Goal: Complete application form

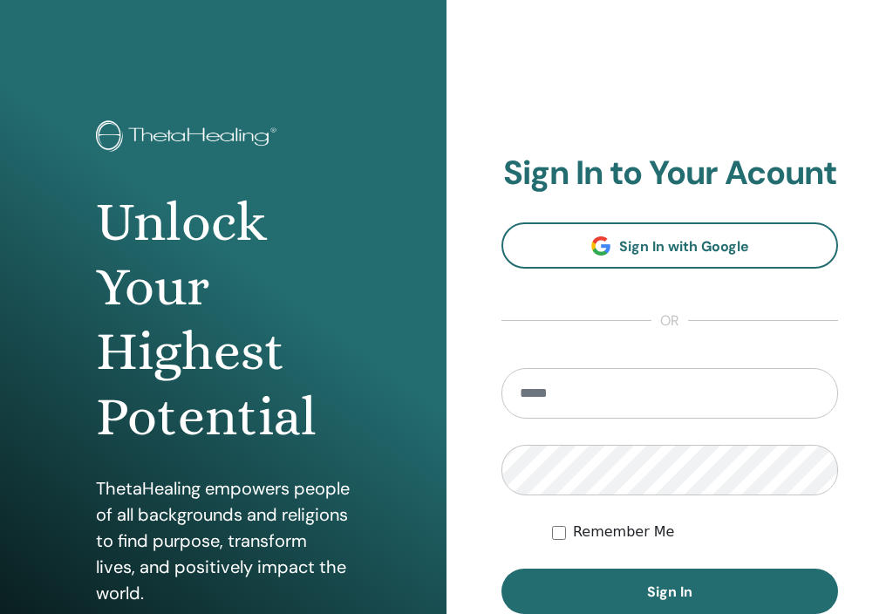
click at [679, 386] on input "email" at bounding box center [670, 393] width 337 height 51
click at [644, 391] on input "email" at bounding box center [670, 393] width 337 height 51
click at [862, 289] on div "**********" at bounding box center [670, 418] width 447 height 837
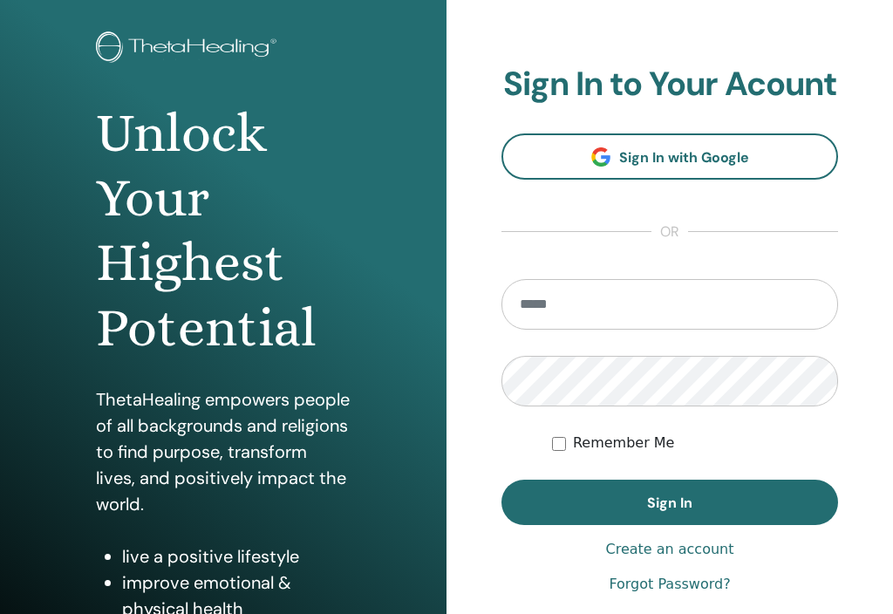
scroll to position [205, 0]
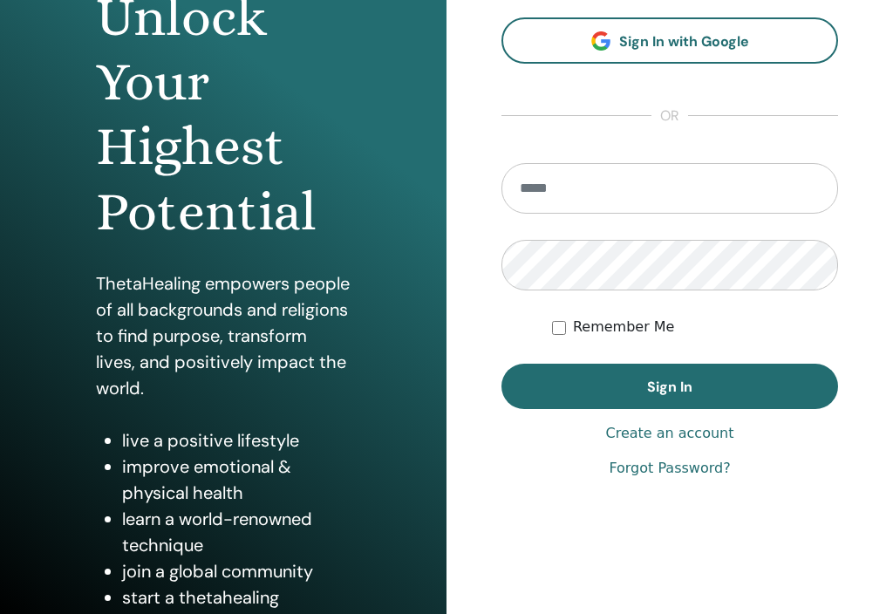
click at [404, 413] on div "Unlock Your Highest Potential ThetaHealing empowers people of all backgrounds a…" at bounding box center [223, 213] width 447 height 837
click at [474, 412] on div "**********" at bounding box center [670, 213] width 447 height 837
click at [482, 352] on div "**********" at bounding box center [670, 213] width 447 height 837
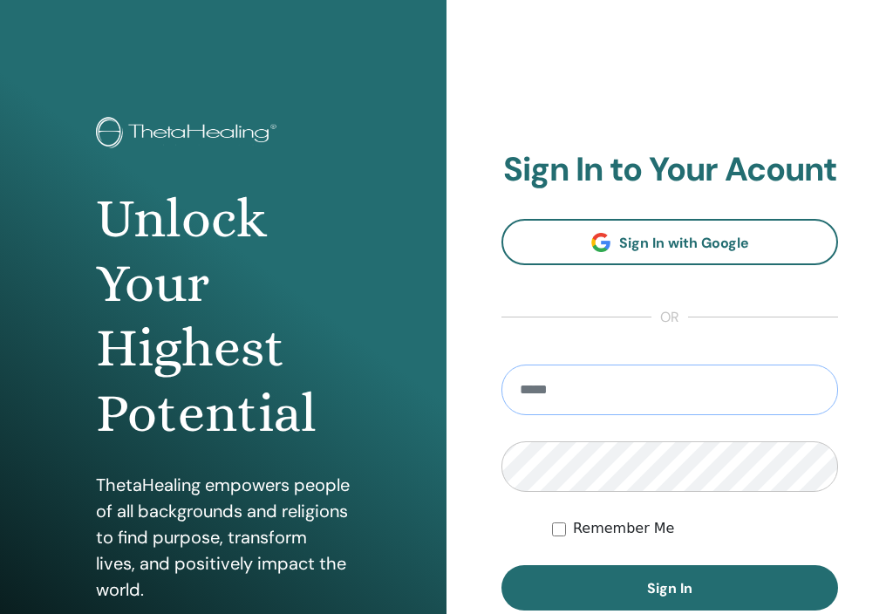
click at [678, 383] on input "email" at bounding box center [670, 390] width 337 height 51
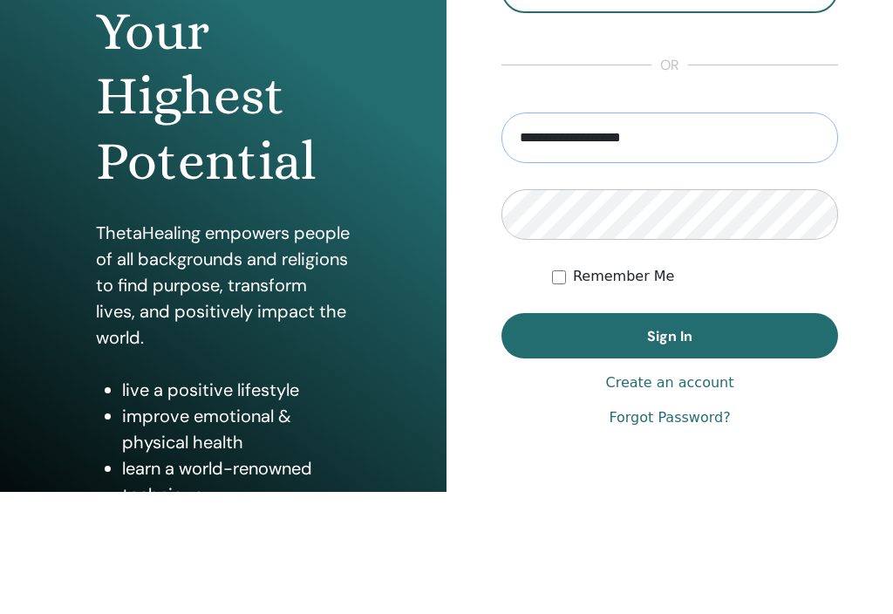
type input "**********"
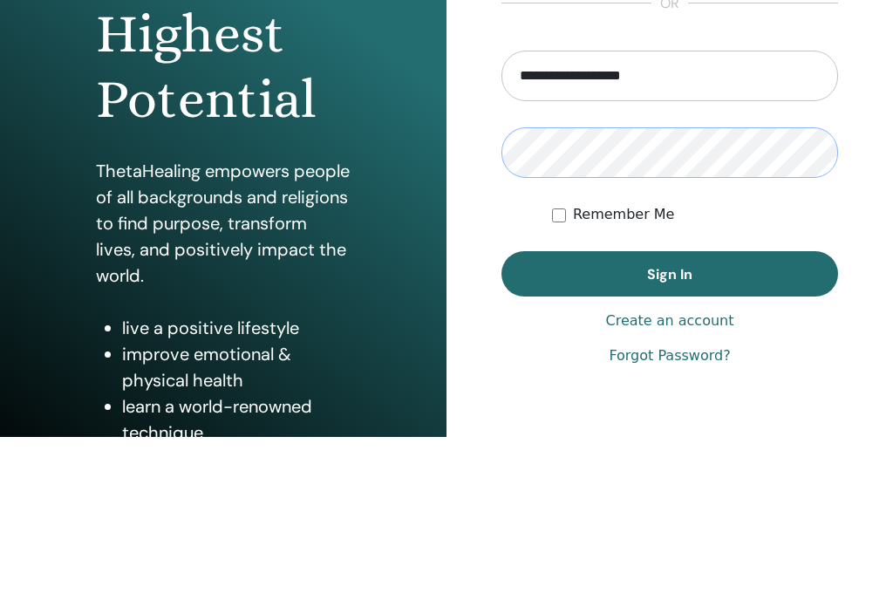
scroll to position [142, 0]
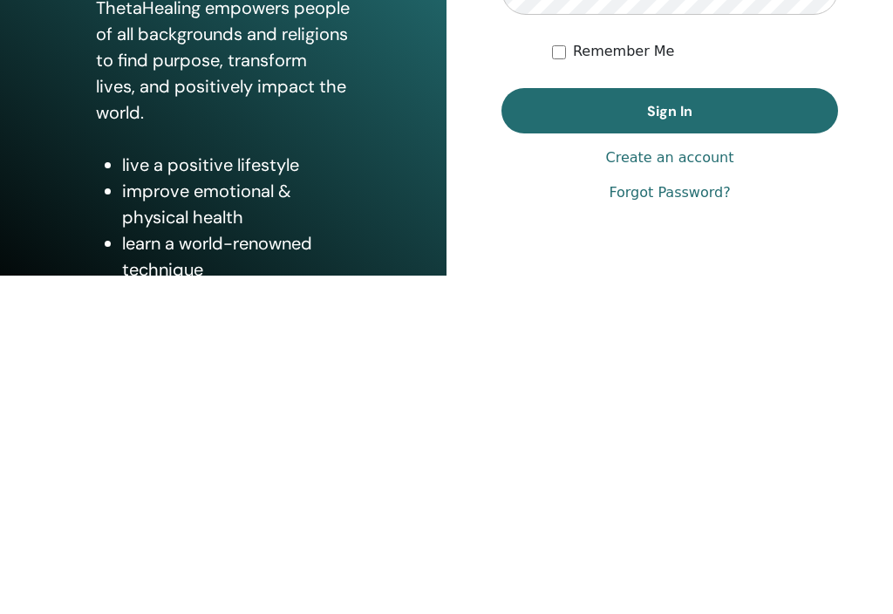
click at [680, 441] on span "Sign In" at bounding box center [669, 450] width 45 height 18
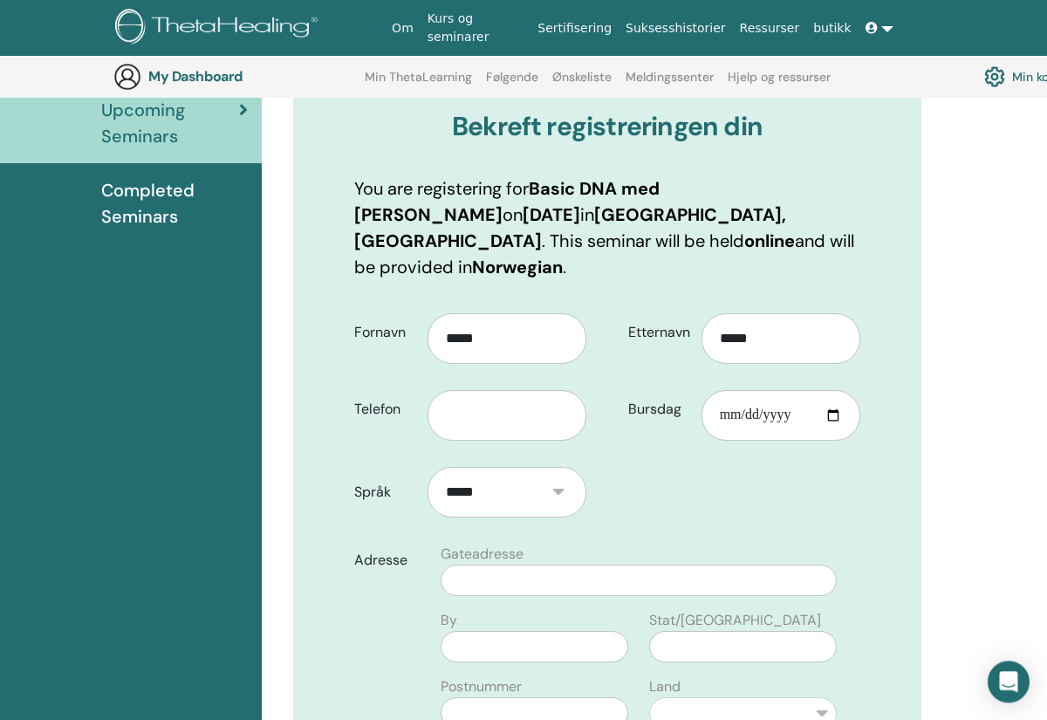
scroll to position [214, 0]
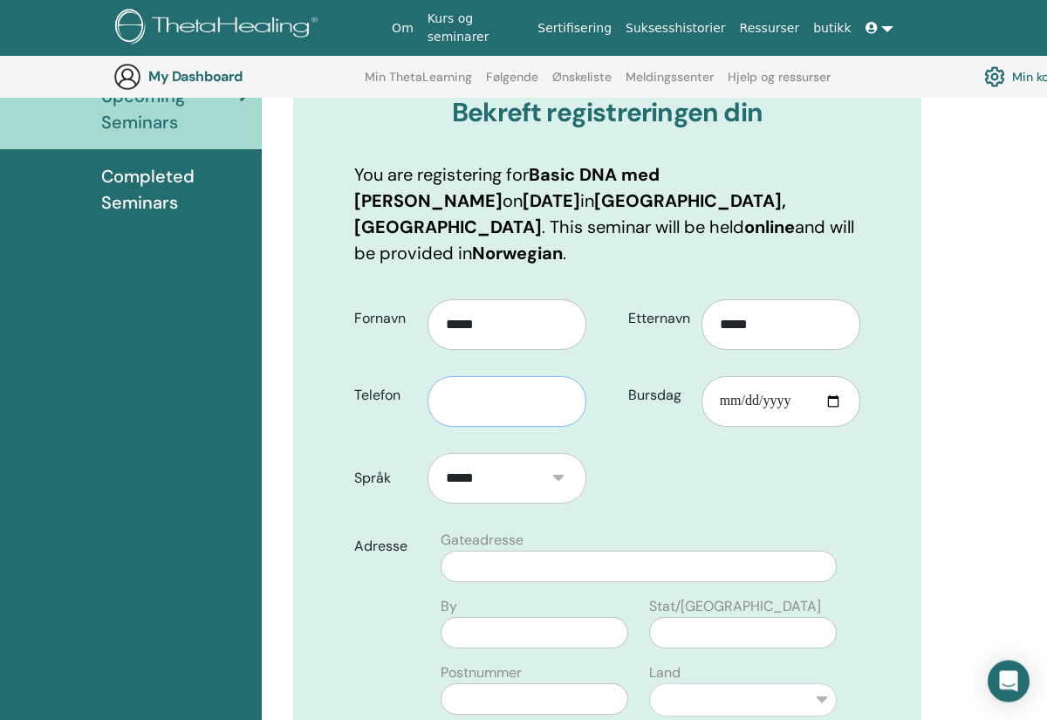
click at [503, 379] on input "text" at bounding box center [506, 402] width 159 height 51
click at [502, 377] on input "text" at bounding box center [506, 402] width 159 height 51
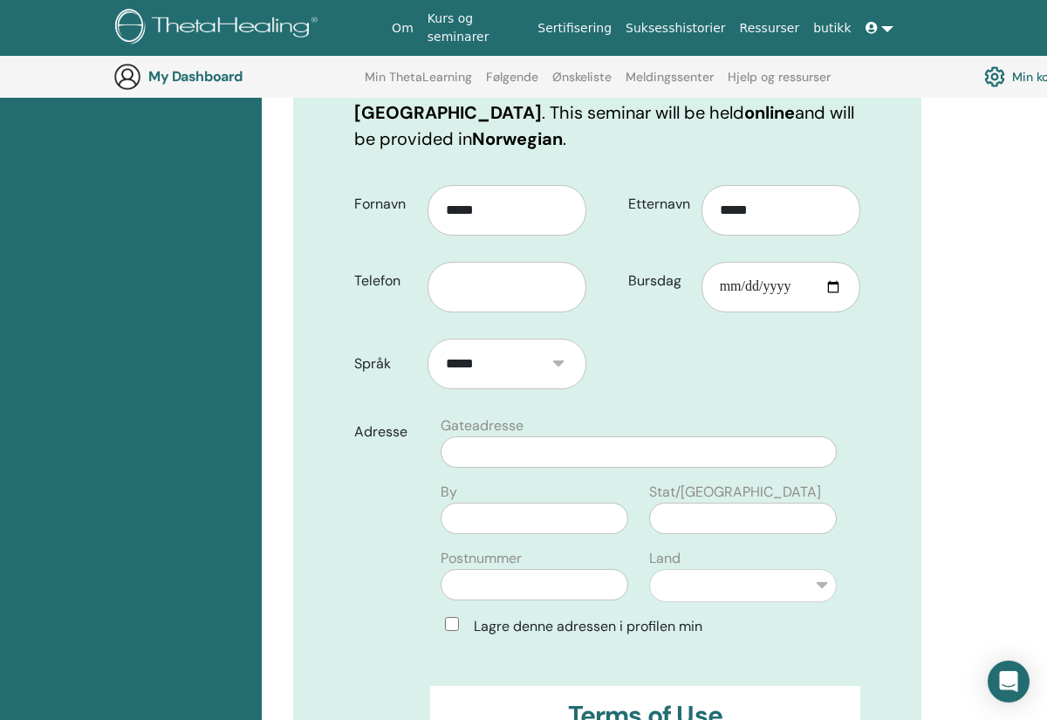
scroll to position [317, 0]
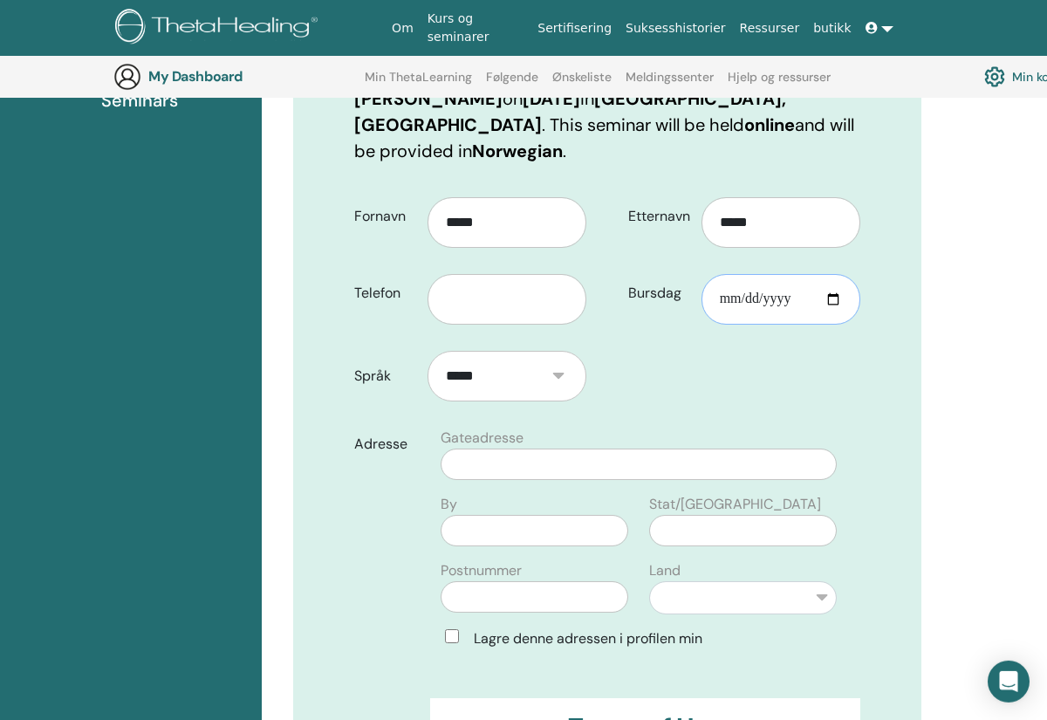
click at [792, 274] on input "Bursdag" at bounding box center [780, 299] width 159 height 51
type input "**********"
click at [559, 448] on input "text" at bounding box center [639, 463] width 396 height 31
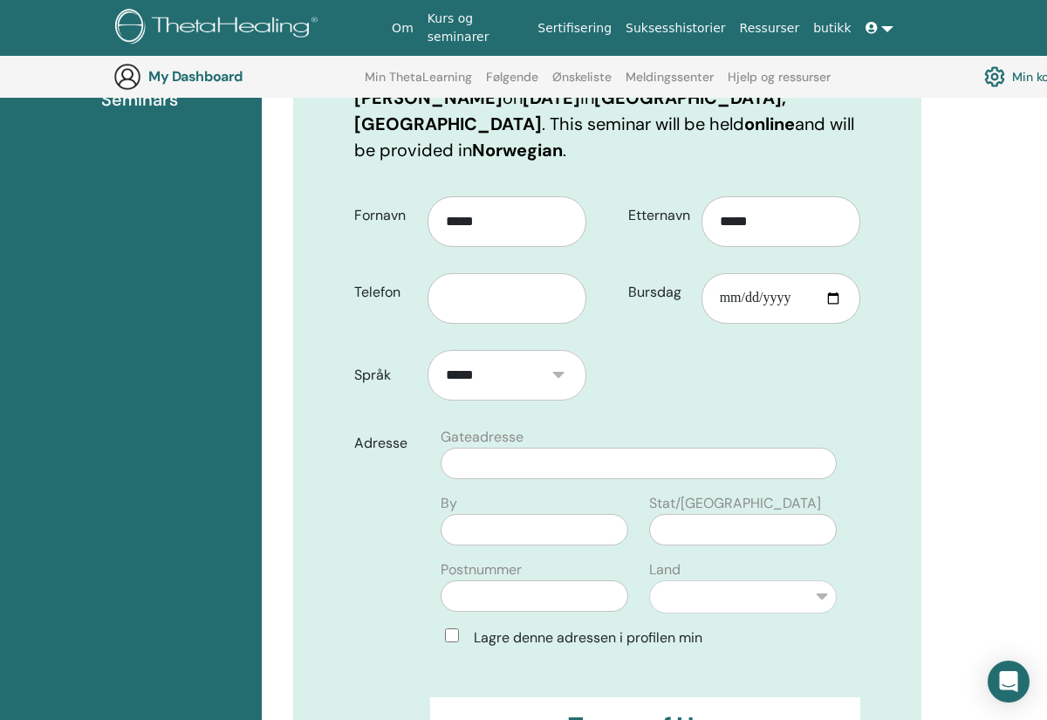
click at [353, 546] on div "Adresse" at bounding box center [385, 545] width 89 height 236
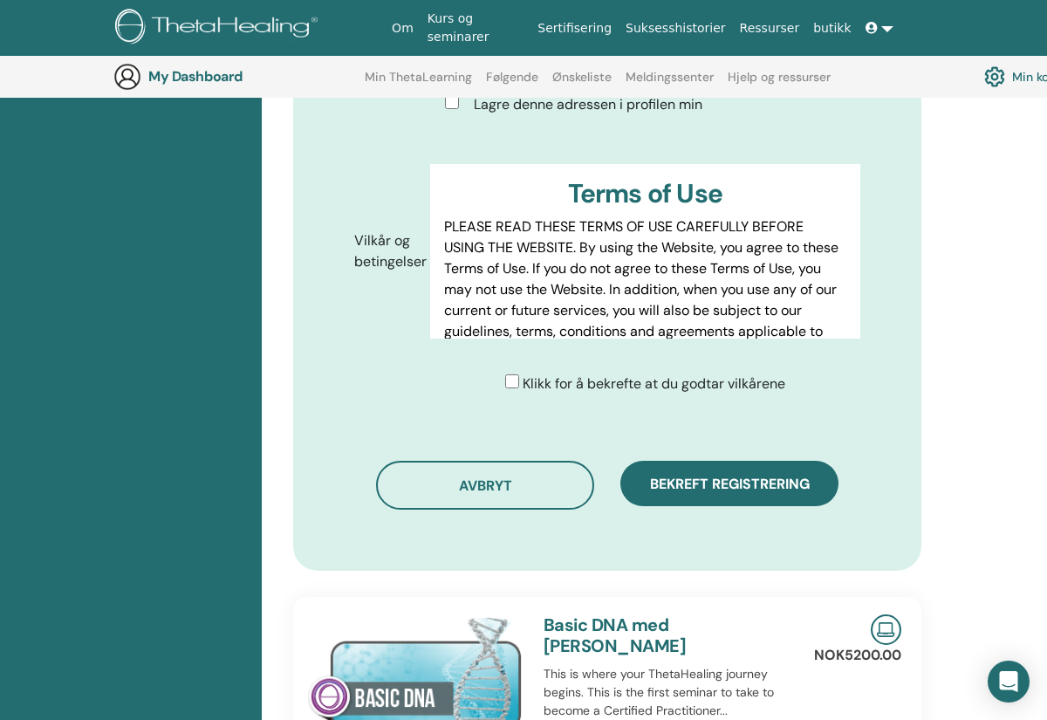
scroll to position [848, 0]
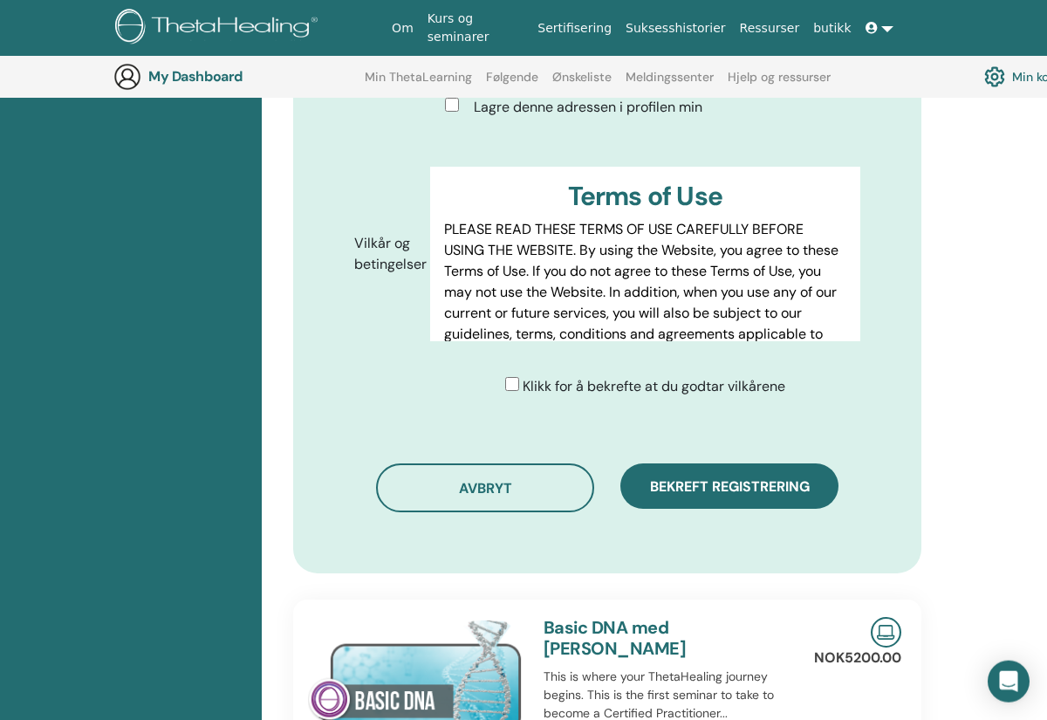
click at [960, 330] on div "Bekreft registreringen din You are registering for Basic DNA med Evelyn Floan o…" at bounding box center [654, 268] width 785 height 1774
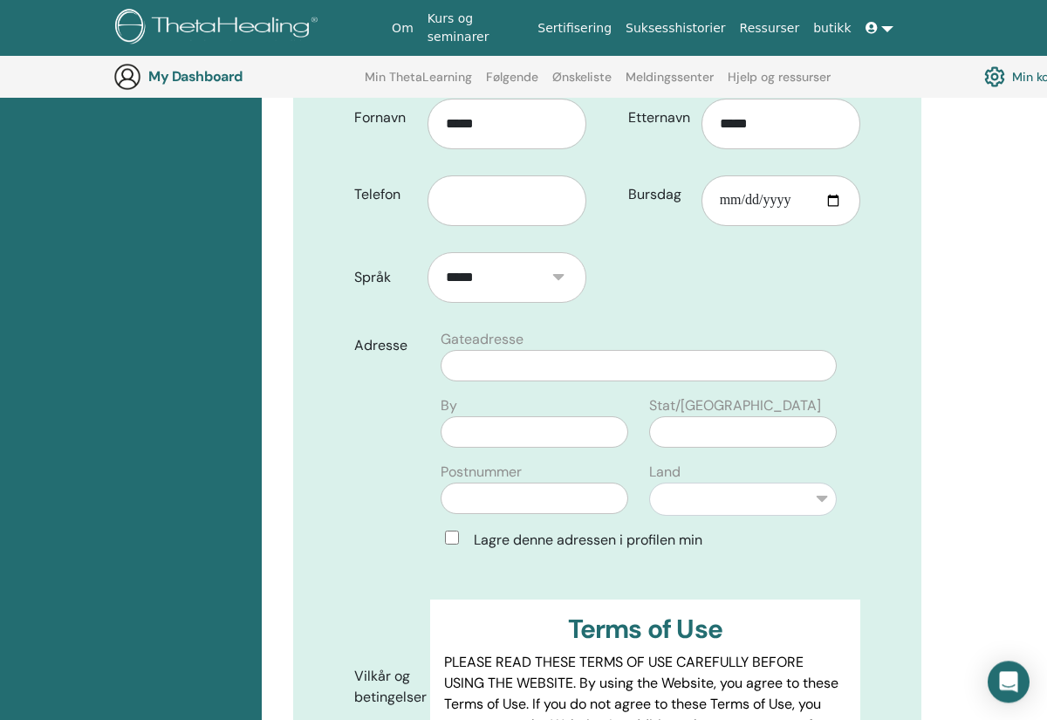
scroll to position [414, 0]
click at [714, 483] on select "**********" at bounding box center [743, 499] width 188 height 33
select select "**"
click at [543, 483] on input "text" at bounding box center [535, 498] width 188 height 31
click at [985, 345] on div "Bekreft registreringen din You are registering for Basic DNA med Evelyn Floan o…" at bounding box center [654, 702] width 785 height 1774
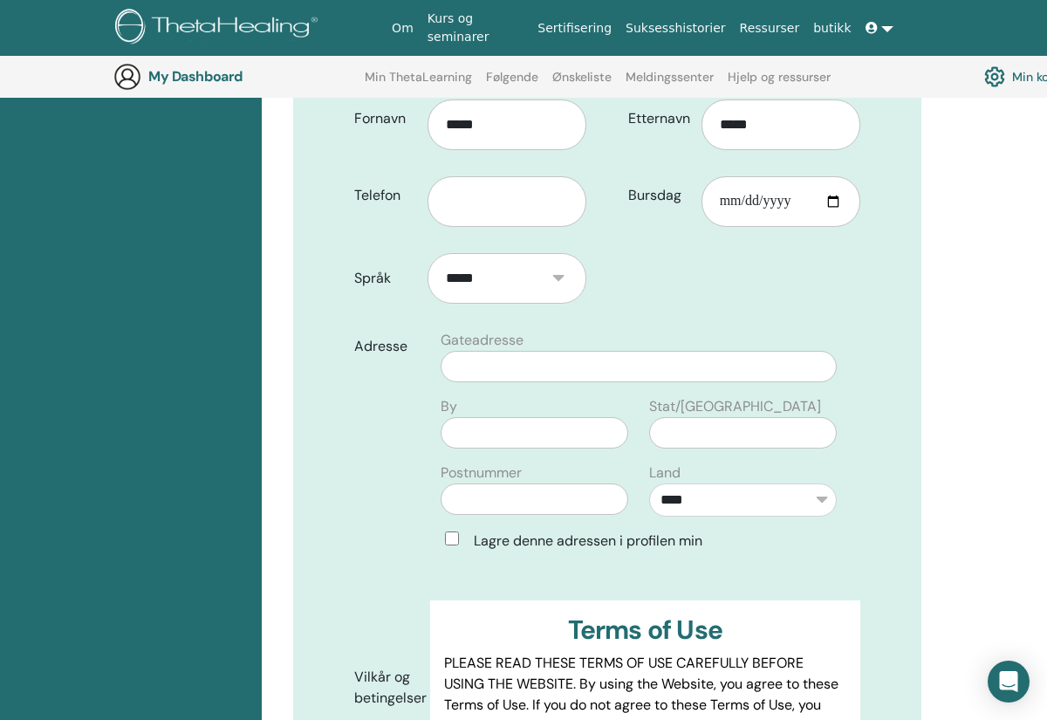
click at [981, 414] on div "Bekreft registreringen din You are registering for Basic DNA med Evelyn Floan o…" at bounding box center [654, 702] width 785 height 1774
click at [974, 426] on div "Bekreft registreringen din You are registering for Basic DNA med Evelyn Floan o…" at bounding box center [654, 702] width 785 height 1774
click at [985, 391] on div "Bekreft registreringen din You are registering for Basic DNA med Evelyn Floan o…" at bounding box center [654, 702] width 785 height 1774
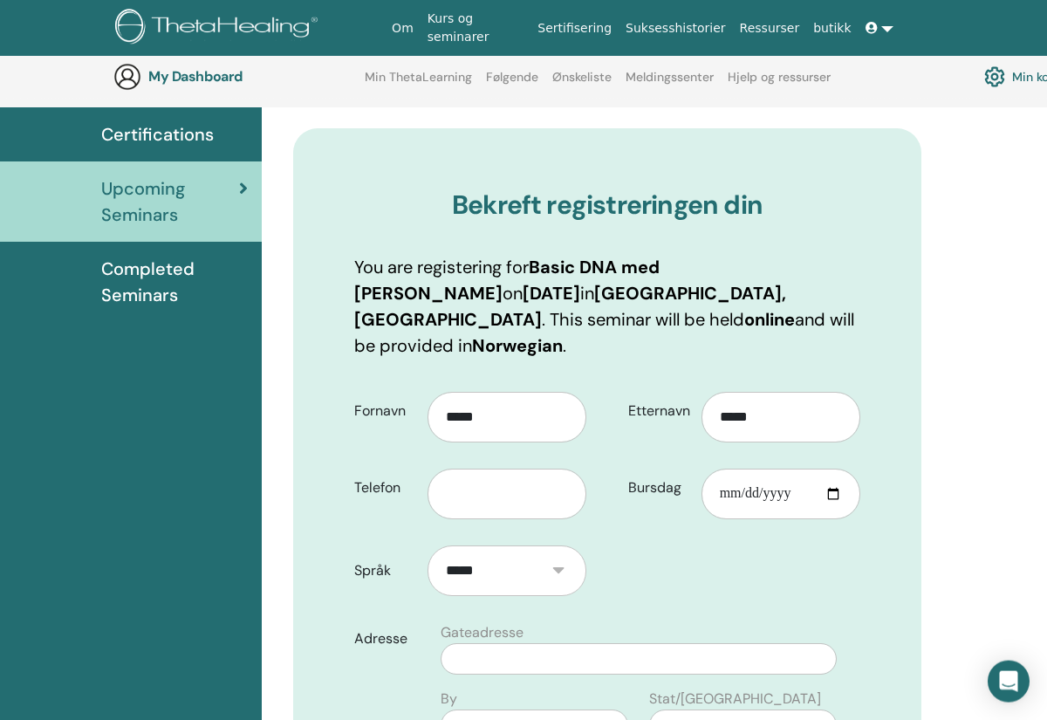
scroll to position [123, 0]
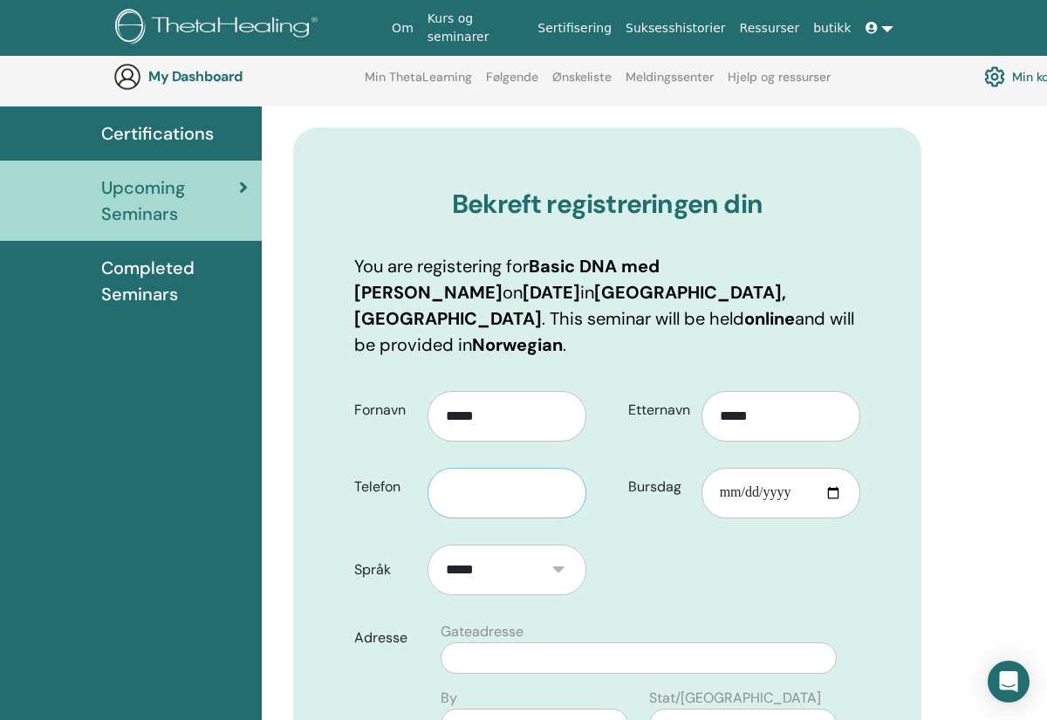
click at [483, 473] on input "text" at bounding box center [506, 493] width 159 height 51
click at [498, 468] on input "text" at bounding box center [506, 493] width 159 height 51
click at [516, 471] on input "text" at bounding box center [506, 493] width 159 height 51
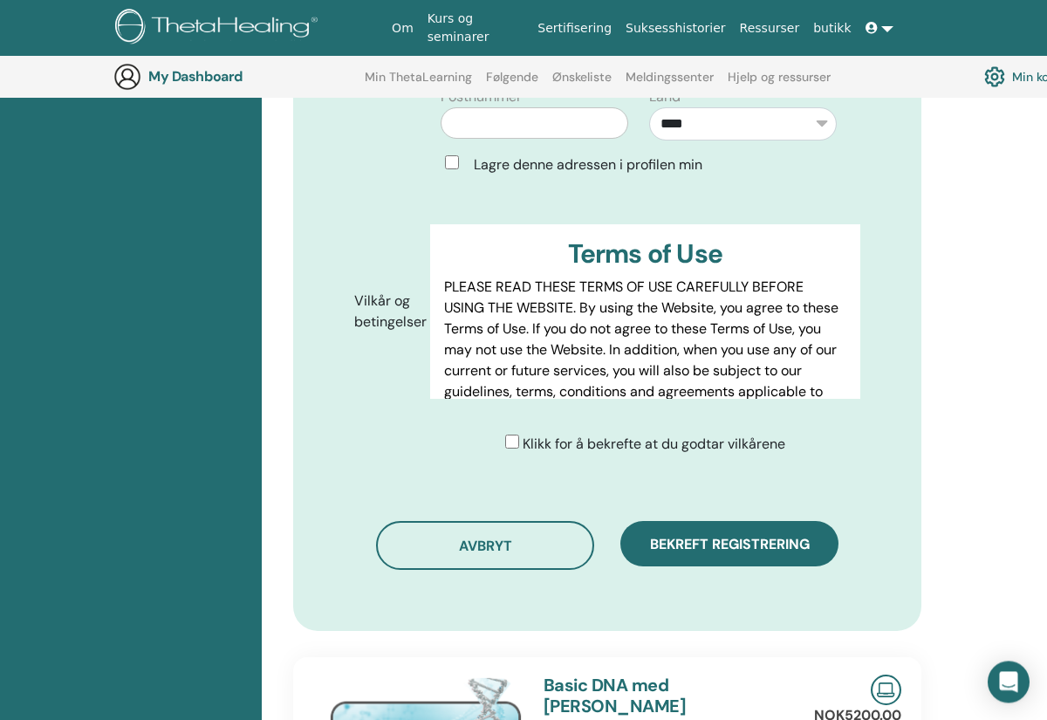
scroll to position [773, 0]
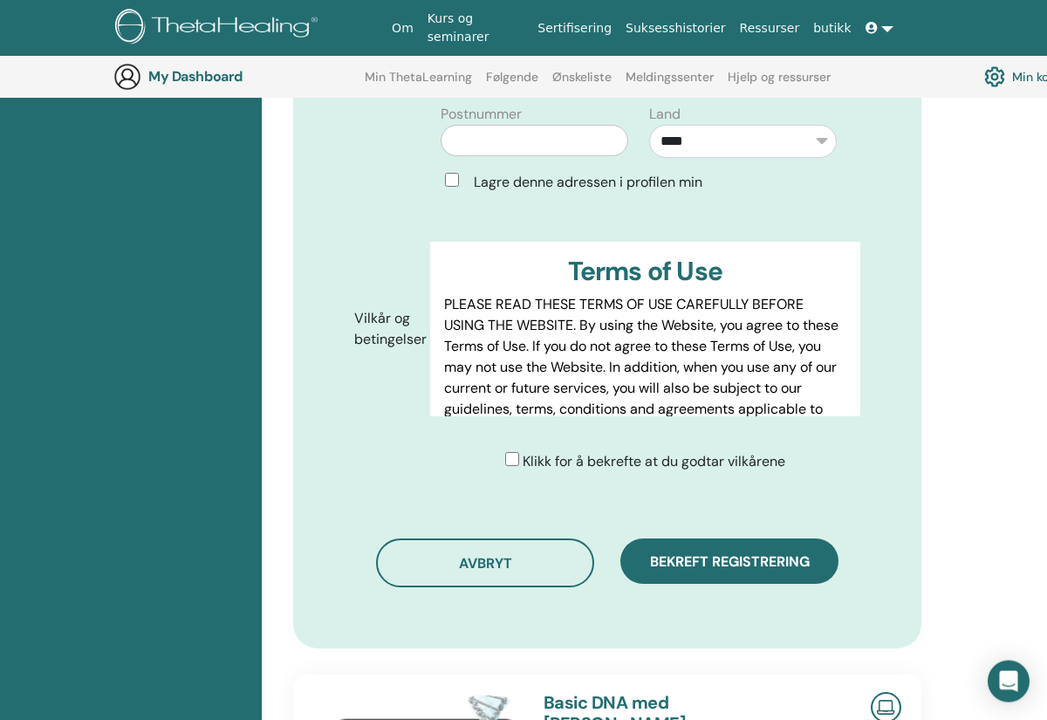
click at [985, 284] on div "Bekreft registreringen din You are registering for Basic DNA med Evelyn Floan o…" at bounding box center [654, 344] width 785 height 1774
click at [165, 455] on div "Certifications Upcoming Seminars Completed Seminars" at bounding box center [131, 344] width 262 height 1774
click at [198, 71] on h3 "My Dashboard" at bounding box center [235, 76] width 174 height 17
click at [139, 78] on img at bounding box center [127, 77] width 28 height 28
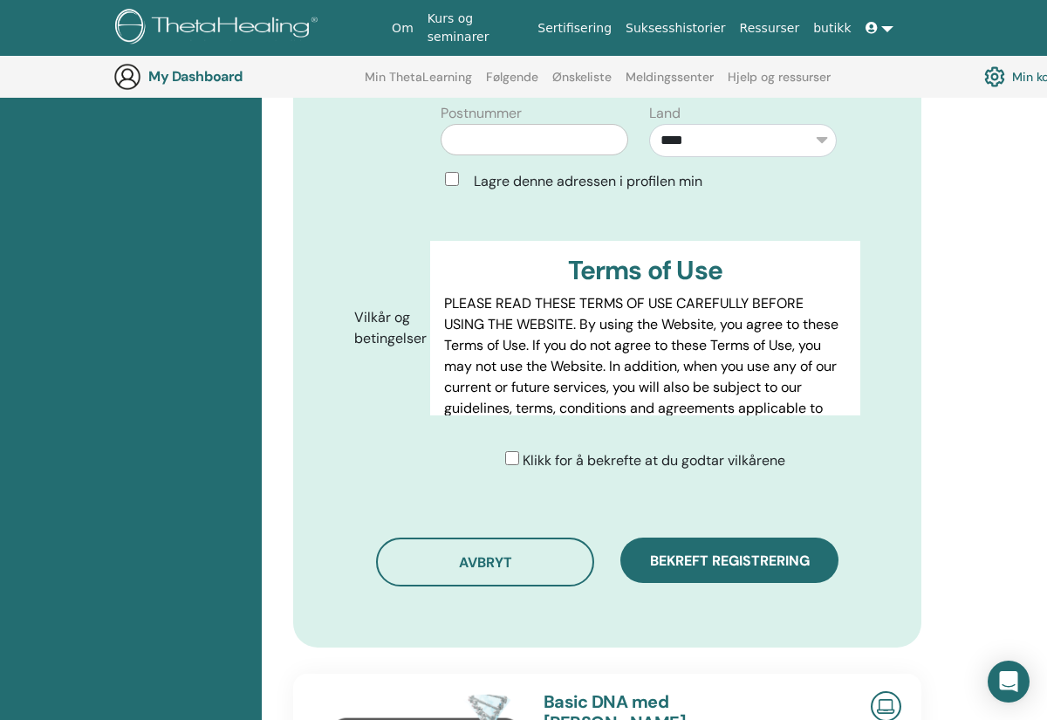
click at [135, 64] on div "My Dashboard Min ThetaLearning Følgende Ønskeliste Meldingssenter Hjelp og ress…" at bounding box center [536, 77] width 846 height 42
click at [988, 281] on div "Bekreft registreringen din You are registering for Basic DNA med Evelyn Floan o…" at bounding box center [654, 343] width 785 height 1774
